Goal: Information Seeking & Learning: Learn about a topic

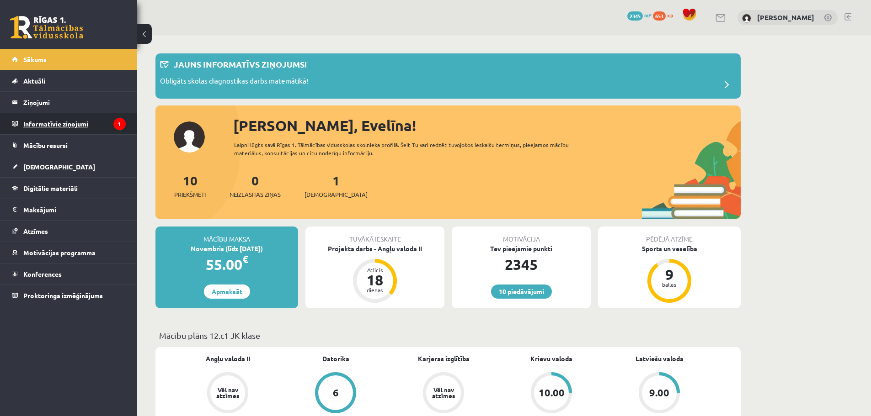
click at [103, 126] on legend "Informatīvie ziņojumi 1" at bounding box center [74, 123] width 102 height 21
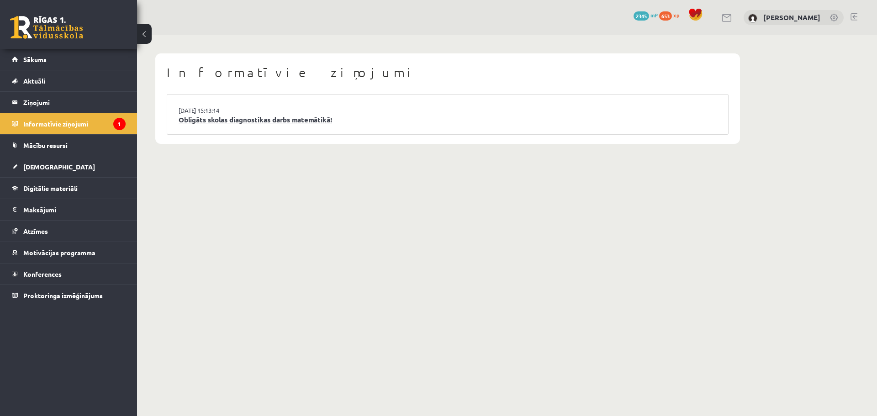
click at [270, 122] on link "Obligāts skolas diagnostikas darbs matemātikā!" at bounding box center [448, 120] width 538 height 11
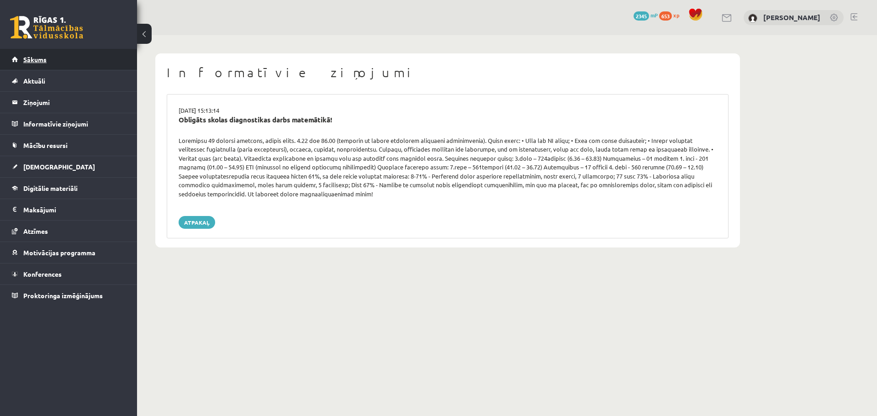
drag, startPoint x: 31, startPoint y: 70, endPoint x: 31, endPoint y: 54, distance: 16.0
click at [31, 54] on li "Sākums" at bounding box center [68, 59] width 137 height 21
click at [31, 54] on link "Sākums" at bounding box center [69, 59] width 114 height 21
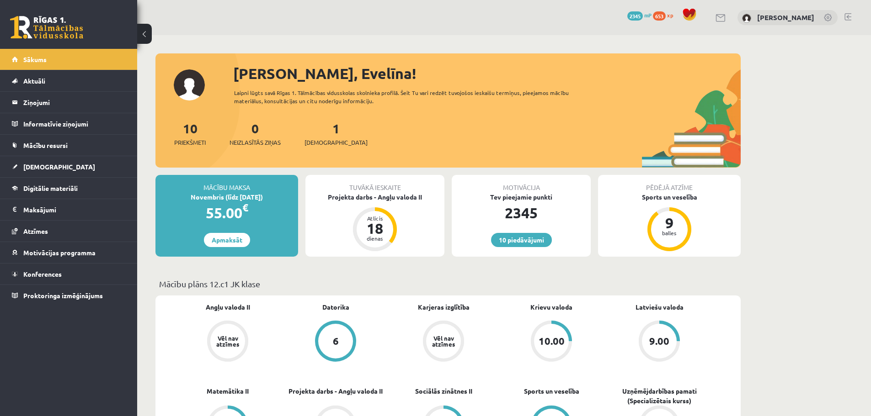
click at [850, 17] on link at bounding box center [847, 16] width 7 height 7
